Goal: Task Accomplishment & Management: Manage account settings

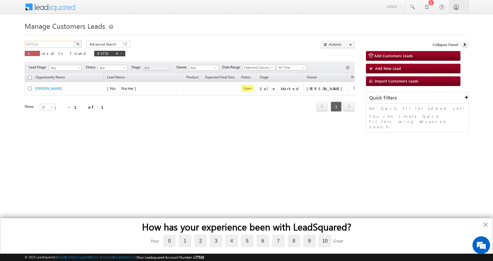
click at [39, 45] on input "937514" at bounding box center [50, 44] width 50 height 7
paste input "8921"
type input "938921"
click at [74, 41] on button "button" at bounding box center [78, 44] width 8 height 7
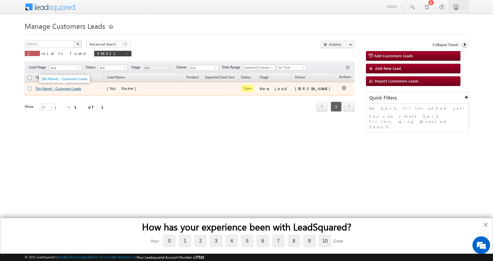
click at [51, 89] on link "[No Name] - Customers Leads" at bounding box center [58, 88] width 46 height 4
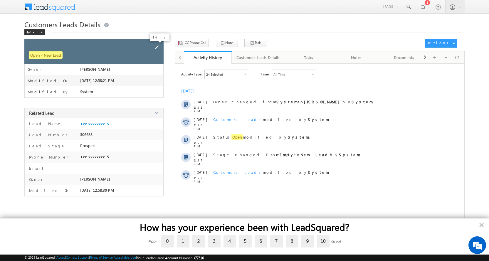
click at [156, 48] on span at bounding box center [157, 47] width 6 height 6
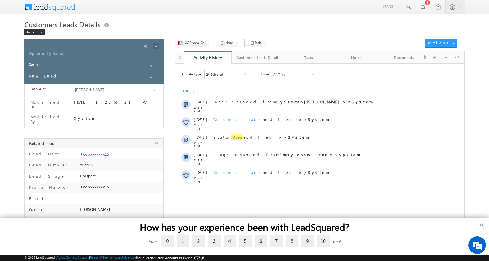
click at [43, 51] on input "Opportunity Name" at bounding box center [90, 54] width 125 height 8
paste input "[PERSON_NAME]"
type input "[PERSON_NAME]"
click at [151, 76] on span at bounding box center [151, 77] width 5 height 5
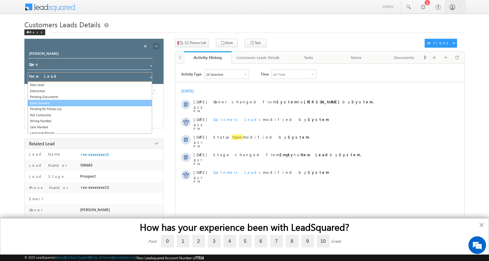
click at [43, 102] on link "Sales Marked" at bounding box center [90, 103] width 125 height 7
type input "Sales Marked"
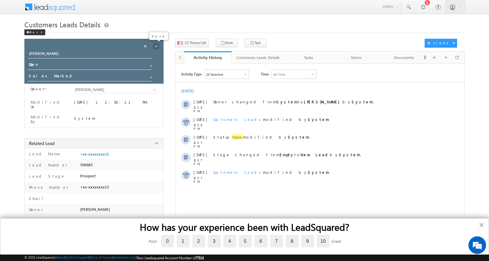
click at [158, 46] on span at bounding box center [156, 46] width 6 height 6
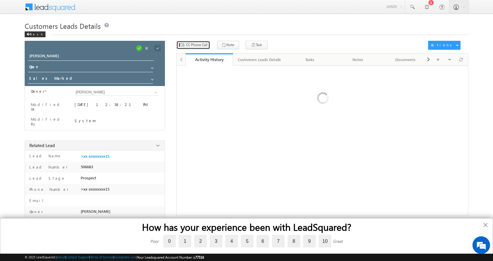
click at [197, 46] on span "CC Phone Call" at bounding box center [196, 44] width 21 height 5
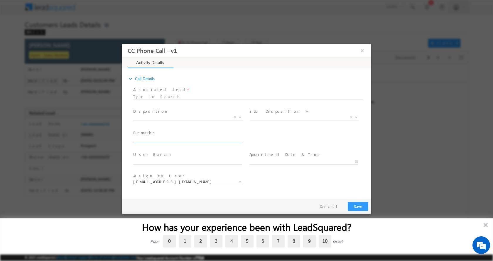
click at [146, 139] on input "text" at bounding box center [187, 140] width 109 height 6
paste input "SUJATA SINGH-9411809415-RENOVATION-LOAN-10 L-PV-REG-AGE-64-PENSION-50 K-RENT IN…"
type input "SUJATA SINGH-9411809415-RENOVATION-LOAN-10 L-PV-REG-AGE-64-PENSION-50 K-RENT IN…"
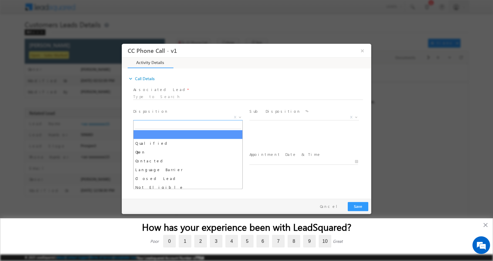
click at [240, 115] on span at bounding box center [240, 117] width 6 height 8
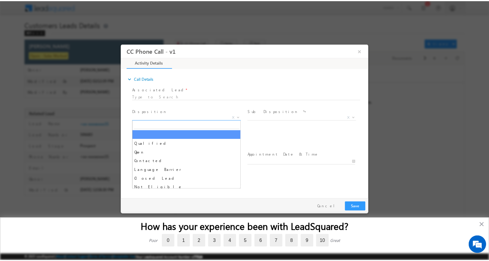
scroll to position [0, 0]
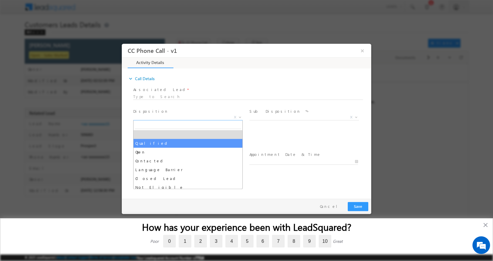
select select "Qualified"
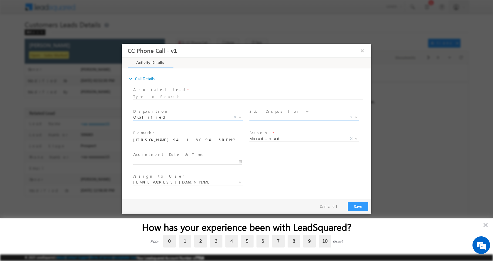
click at [356, 117] on b at bounding box center [357, 117] width 4 height 2
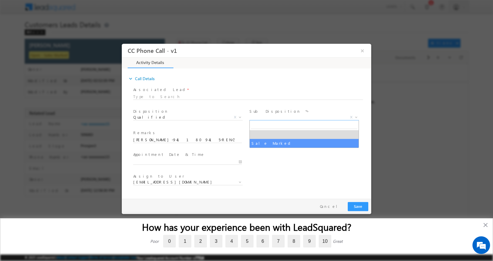
select select "Sale Marked"
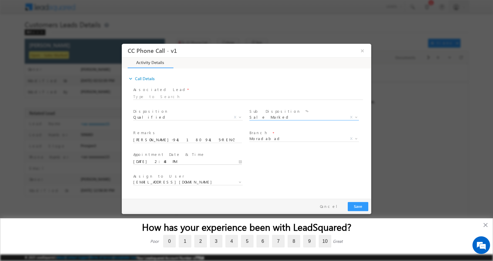
click at [241, 161] on input "09/26/2025 2:48 PM" at bounding box center [187, 162] width 109 height 6
type input "09/27/2025 1:48 PM"
type input "01"
click at [157, 156] on span at bounding box center [156, 156] width 4 height 4
type input "09/27/2025 12:48 PM"
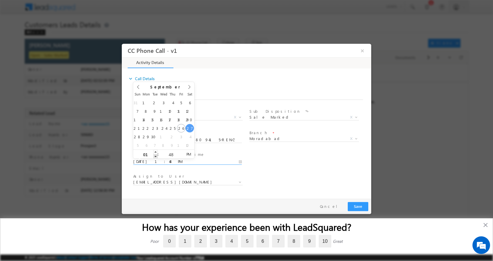
type input "12"
click at [157, 156] on span at bounding box center [156, 156] width 4 height 4
click at [358, 206] on button "Save" at bounding box center [358, 206] width 21 height 9
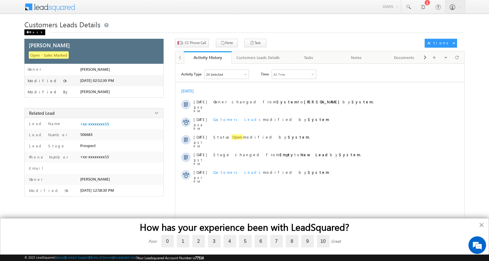
click at [32, 31] on div "Back" at bounding box center [34, 32] width 21 height 6
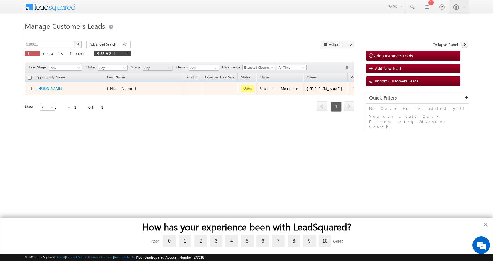
click at [348, 86] on td "Edit Change Owner Change Stage Add Activity Add Task Delete" at bounding box center [360, 89] width 24 height 14
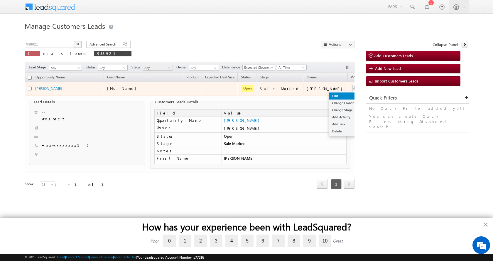
click at [330, 94] on link "Edit" at bounding box center [344, 96] width 29 height 7
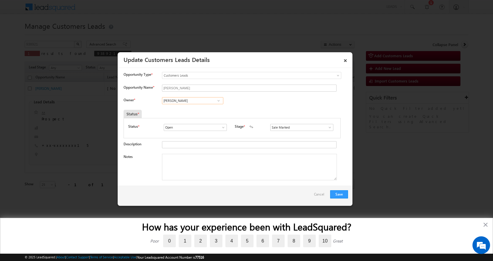
click at [183, 102] on input "[PERSON_NAME]" at bounding box center [192, 100] width 61 height 7
paste input "[PERSON_NAME]"
click at [205, 102] on input "[PERSON_NAME]" at bounding box center [192, 100] width 61 height 7
click at [179, 100] on input "[PERSON_NAME]" at bounding box center [192, 100] width 61 height 7
type input "SharfuddinHussain"
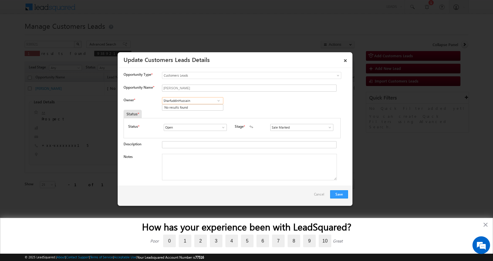
click at [207, 100] on input "SharfuddinHussain" at bounding box center [192, 100] width 61 height 7
paste input "[PERSON_NAME][EMAIL_ADDRESS][PERSON_NAME][DOMAIN_NAME]"
click at [208, 110] on link "[PERSON_NAME] HUSSAIN [EMAIL_ADDRESS][PERSON_NAME][DOMAIN_NAME]" at bounding box center [192, 109] width 61 height 11
type input "[PERSON_NAME] [PERSON_NAME]"
click at [202, 165] on textarea "Notes" at bounding box center [249, 167] width 175 height 26
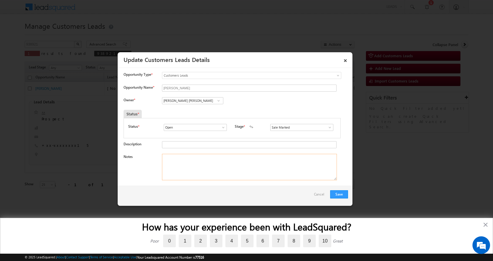
paste textarea "[PERSON_NAME] [PERSON_NAME] // [PERSON_NAME]-9411809415-RENOVATION-LOAN-10 L-PV…"
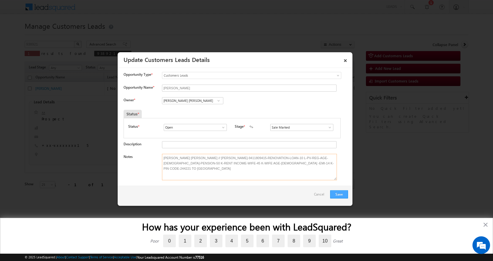
type textarea "[PERSON_NAME] [PERSON_NAME] // [PERSON_NAME]-9411809415-RENOVATION-LOAN-10 L-PV…"
click at [338, 193] on button "Save" at bounding box center [339, 194] width 18 height 8
